Goal: Use online tool/utility: Utilize a website feature to perform a specific function

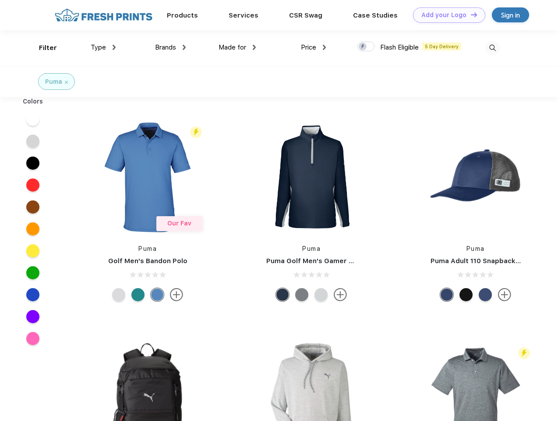
click at [446, 15] on link "Add your Logo Design Tool" at bounding box center [449, 14] width 72 height 15
click at [0, 0] on div "Design Tool" at bounding box center [0, 0] width 0 height 0
click at [470, 14] on link "Add your Logo Design Tool" at bounding box center [449, 14] width 72 height 15
click at [42, 48] on div "Filter" at bounding box center [48, 48] width 18 height 10
click at [103, 47] on span "Type" at bounding box center [98, 47] width 15 height 8
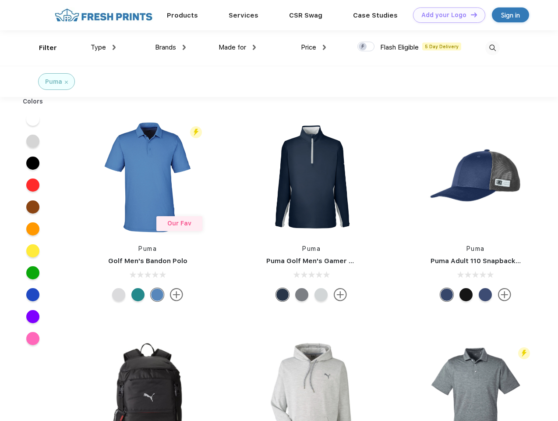
click at [170, 47] on span "Brands" at bounding box center [165, 47] width 21 height 8
click at [237, 47] on span "Made for" at bounding box center [233, 47] width 28 height 8
click at [314, 47] on span "Price" at bounding box center [308, 47] width 15 height 8
click at [366, 47] on div at bounding box center [366, 47] width 17 height 10
click at [363, 47] on input "checkbox" at bounding box center [361, 44] width 6 height 6
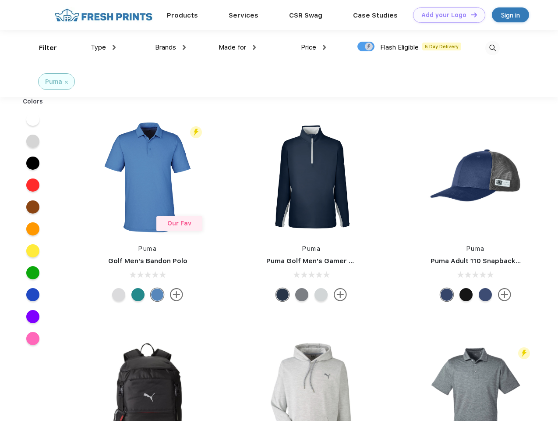
click at [492, 48] on img at bounding box center [492, 48] width 14 height 14
